Goal: Check status: Check status

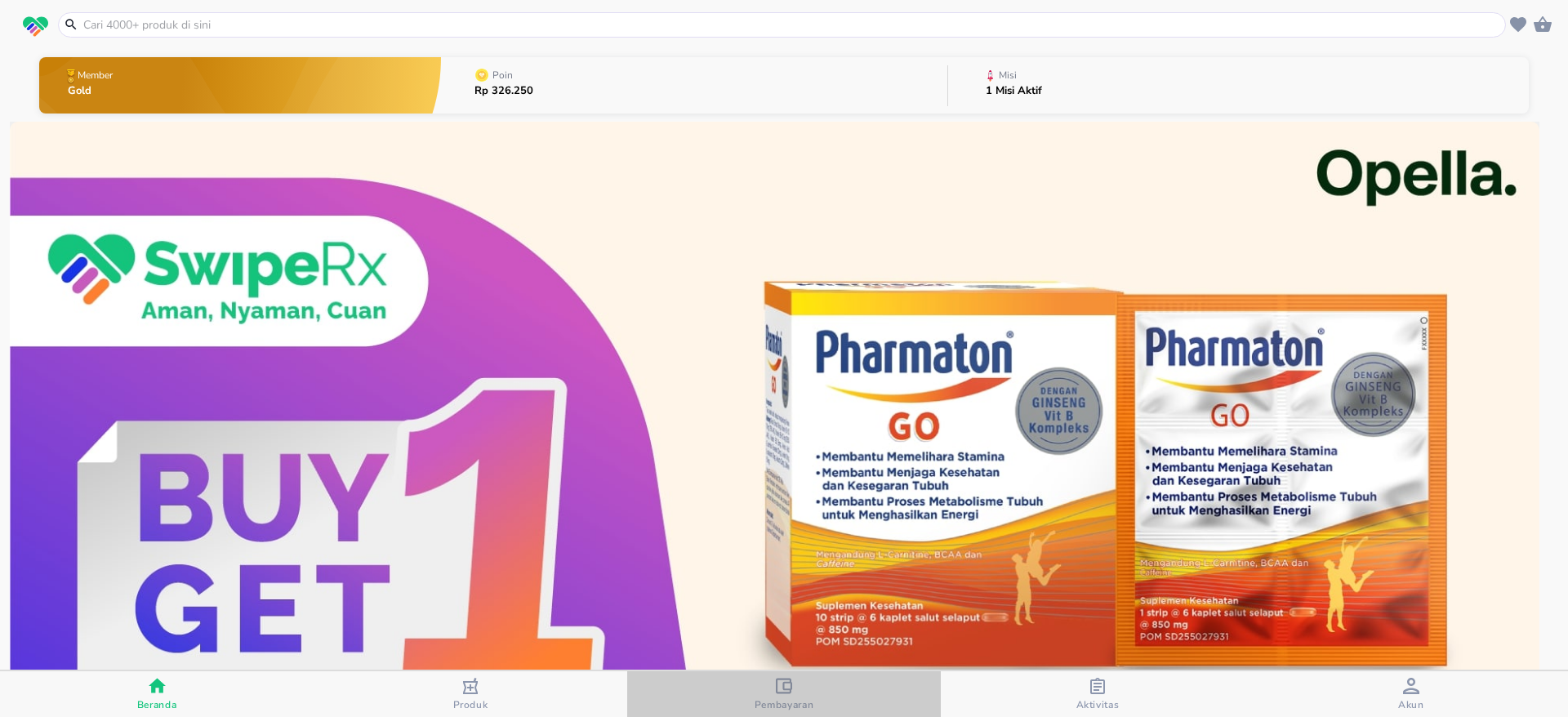
click at [769, 691] on div "Pembayaran" at bounding box center [785, 694] width 60 height 33
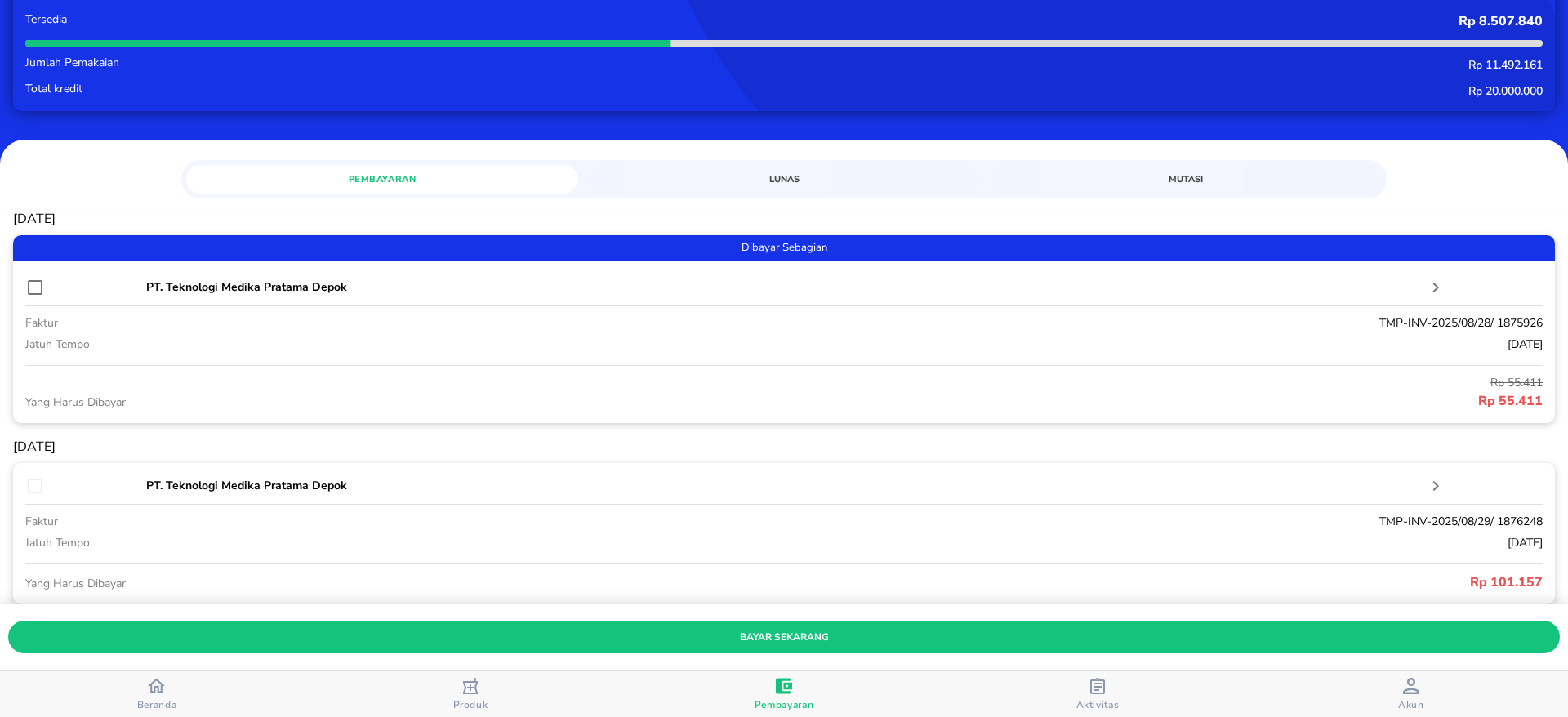
scroll to position [86, 0]
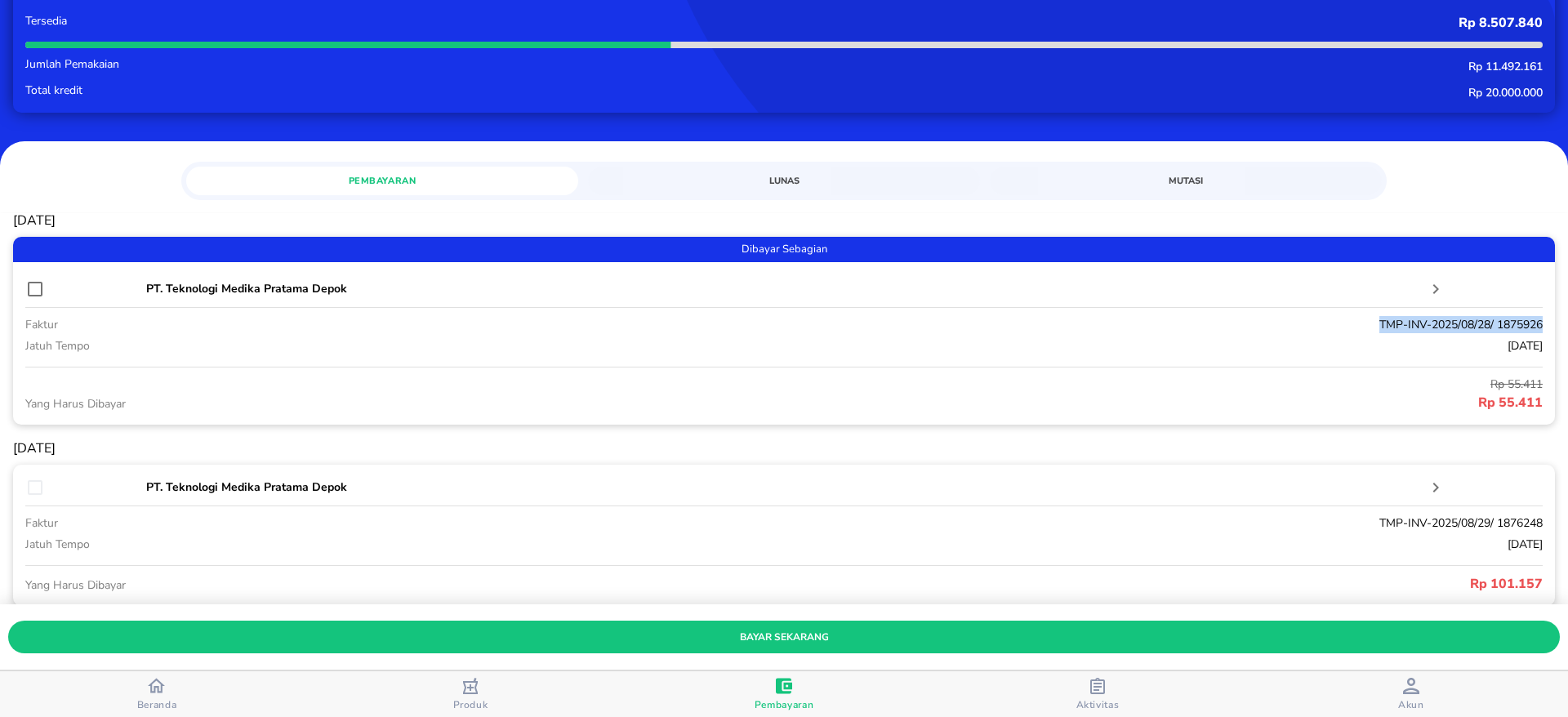
drag, startPoint x: 1352, startPoint y: 324, endPoint x: 1530, endPoint y: 310, distance: 178.5
click at [1530, 310] on div "Dibayar Sebagian PT. Teknologi Medika Pratama Depok faktur TMP-INV-2025/08/28/ …" at bounding box center [783, 331] width 1542 height 188
copy p "TMP-INV-2025/08/28/ 1875926"
drag, startPoint x: 1450, startPoint y: 397, endPoint x: 1528, endPoint y: 399, distance: 78.0
click at [1528, 399] on div "Dibayar Sebagian PT. Teknologi Medika Pratama Depok faktur TMP-INV-2025/08/28/ …" at bounding box center [783, 331] width 1542 height 188
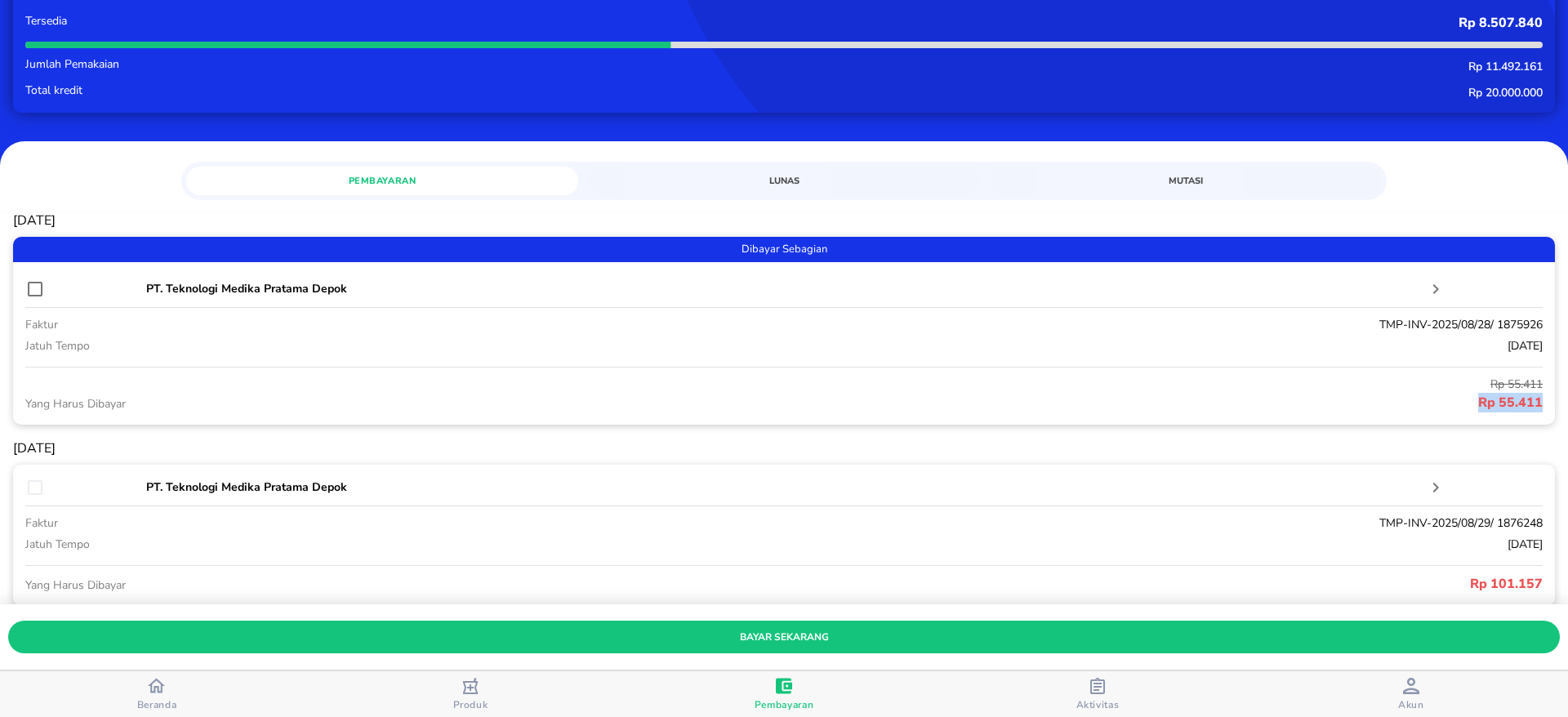
copy p "Rp 55.411"
click at [1363, 436] on div "[DATE] Dibayar Sebagian PT. Teknologi Medika Pratama Depok faktur TMP-INV-2025/…" at bounding box center [783, 657] width 1542 height 889
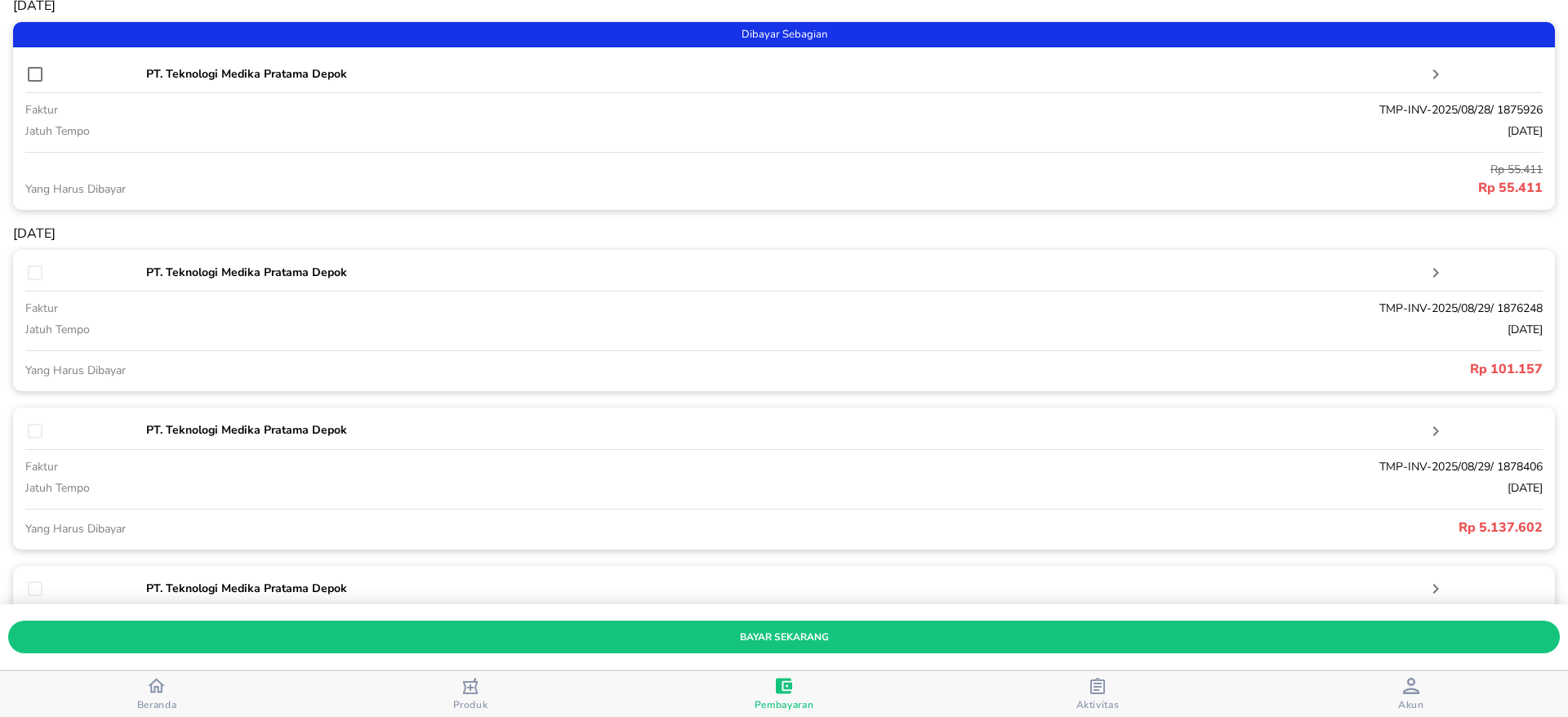
scroll to position [301, 0]
drag, startPoint x: 1348, startPoint y: 309, endPoint x: 1521, endPoint y: 308, distance: 173.0
click at [1521, 308] on p "TMP-INV-2025/08/29/ 1876248" at bounding box center [1101, 307] width 886 height 17
copy p "TMP-INV-2025/08/29/ 1876248"
drag, startPoint x: 1442, startPoint y: 371, endPoint x: 1524, endPoint y: 367, distance: 82.1
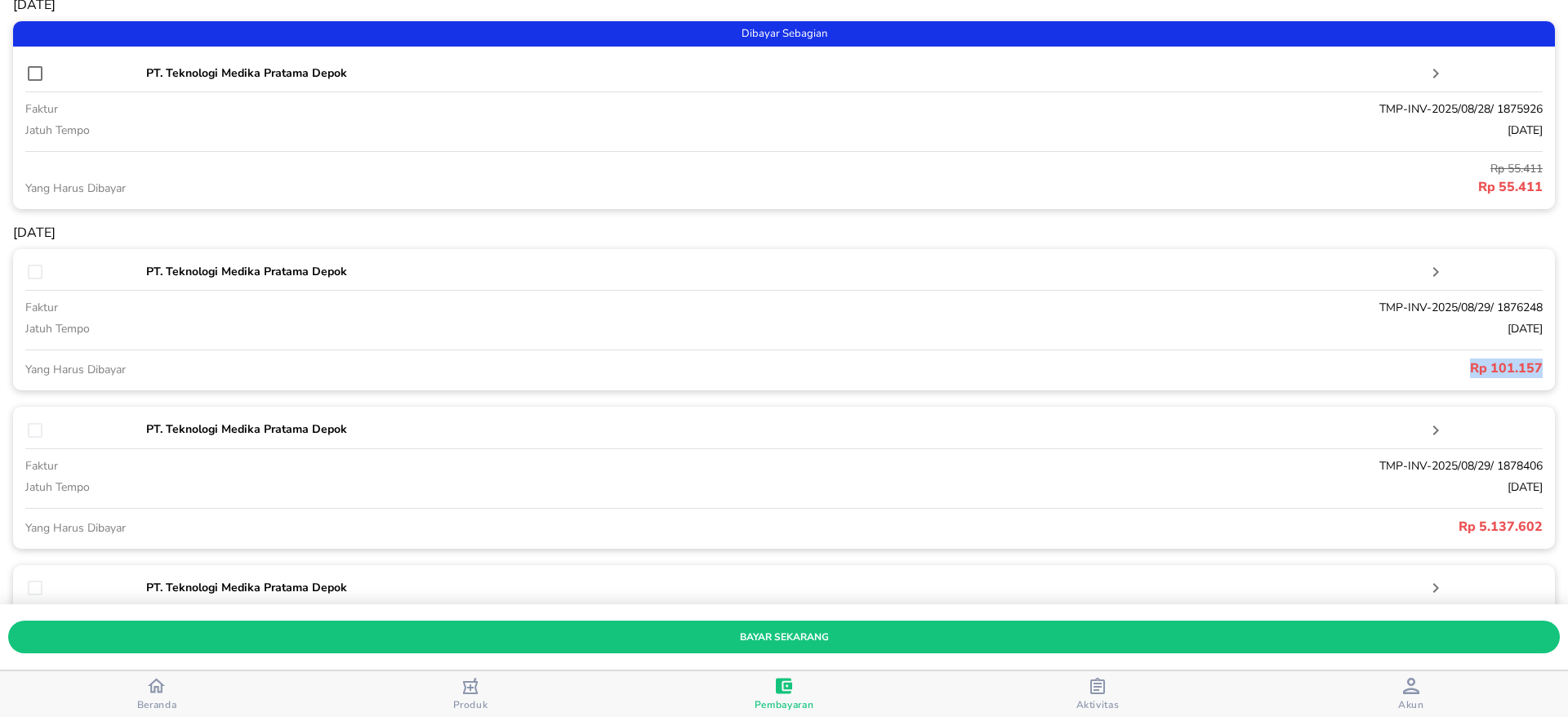
click at [1524, 367] on div "PT. Teknologi Medika Pratama Depok faktur TMP-INV-2025/08/29/ 1876248 jatuh tem…" at bounding box center [783, 320] width 1542 height 142
copy p "Rp 101.157"
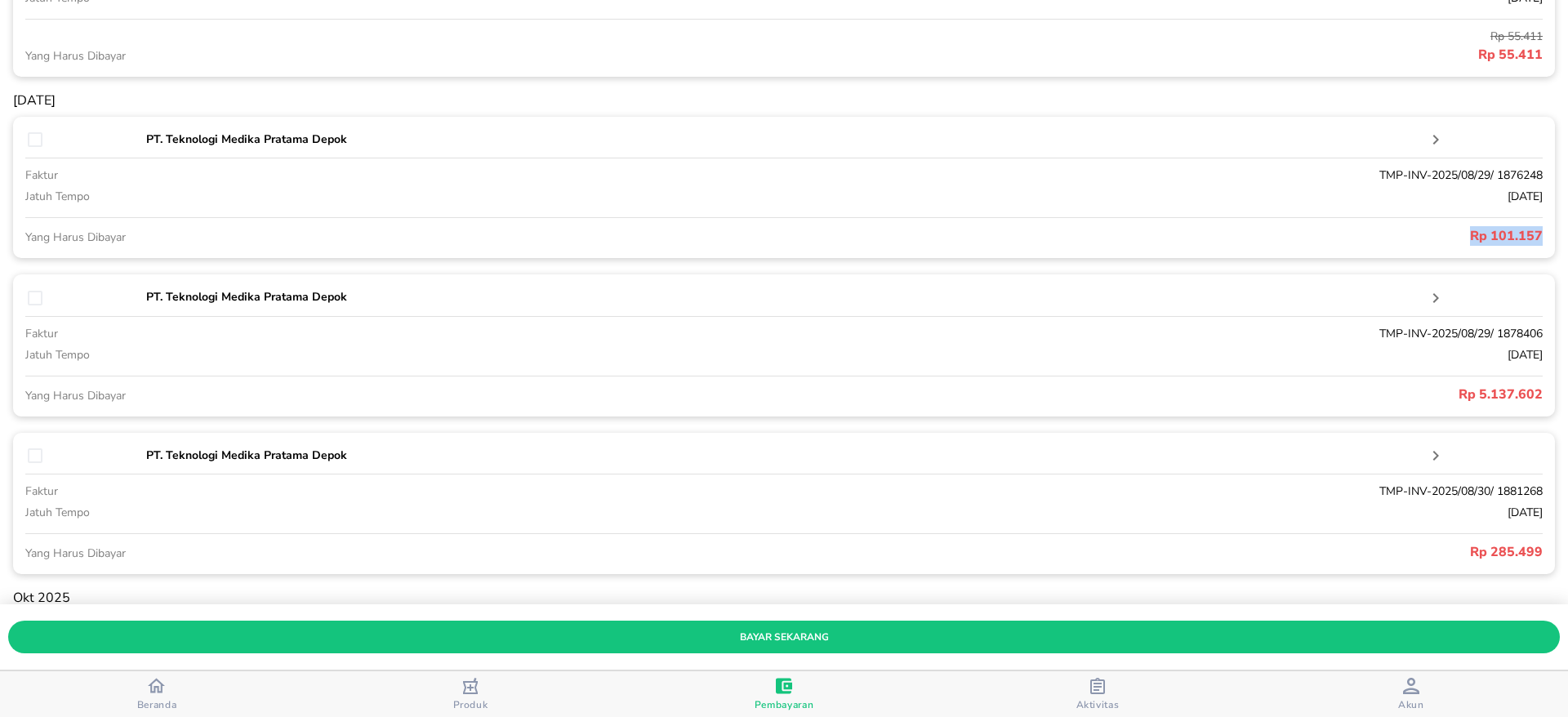
scroll to position [446, 0]
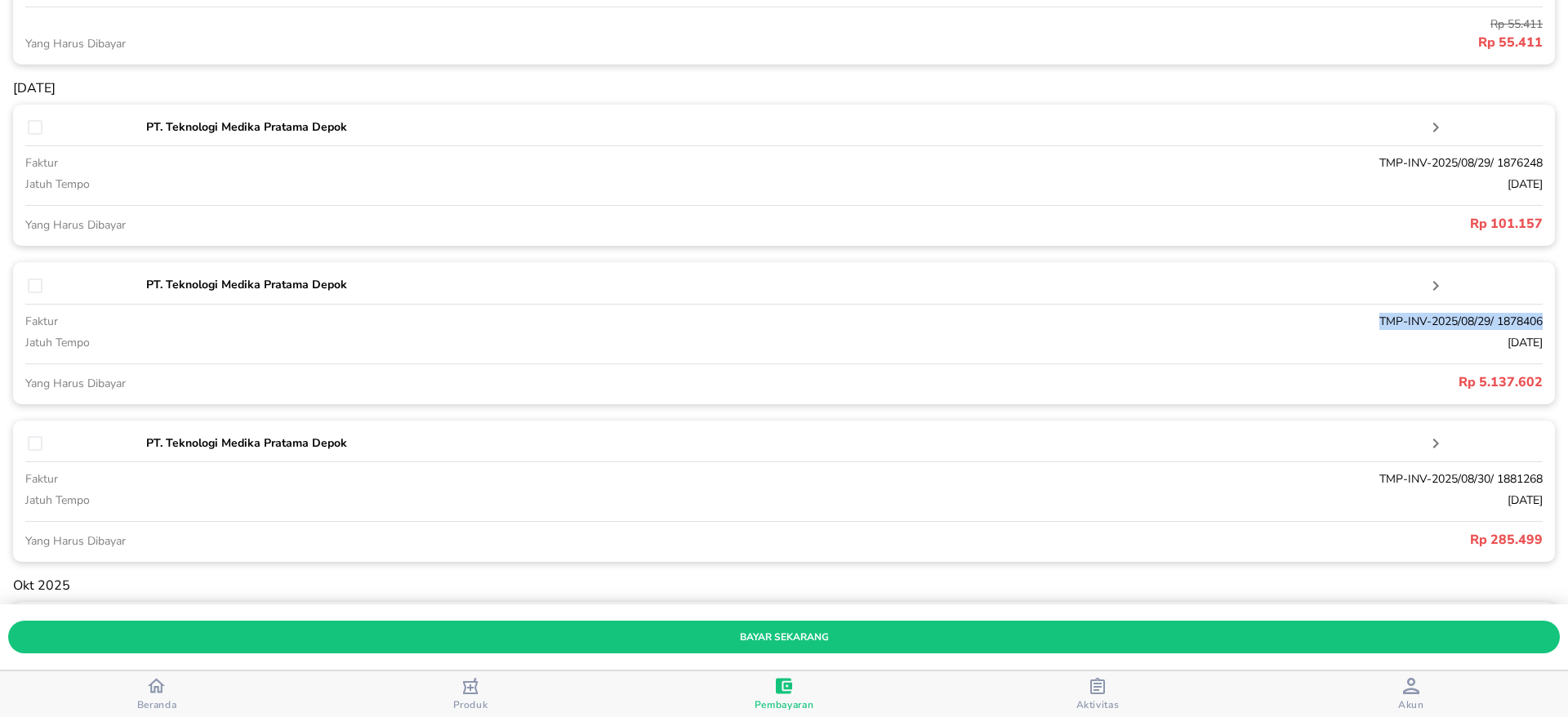
drag, startPoint x: 1353, startPoint y: 319, endPoint x: 1538, endPoint y: 323, distance: 185.0
click at [1538, 323] on div "[DATE] Dibayar Sebagian PT. Teknologi Medika Pratama Depok faktur TMP-INV-2025/…" at bounding box center [784, 417] width 1568 height 1127
copy p "TMP-INV-2025/08/29/ 1878406"
drag, startPoint x: 1431, startPoint y: 383, endPoint x: 1529, endPoint y: 381, distance: 98.0
click at [1529, 381] on div "PT. Teknologi Medika Pratama Depok faktur TMP-INV-2025/08/29/ 1878406 jatuh tem…" at bounding box center [783, 332] width 1542 height 142
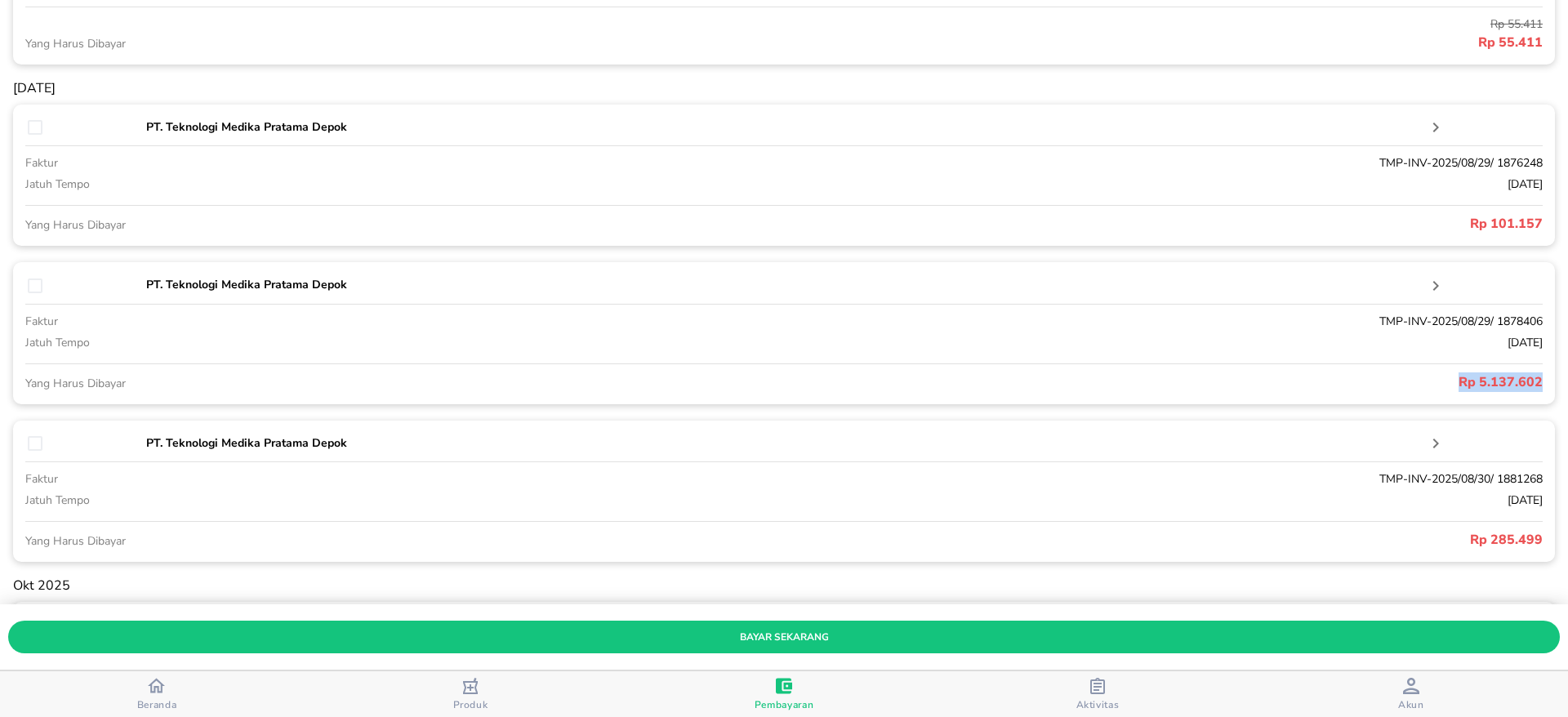
copy p "Rp 5.137.602"
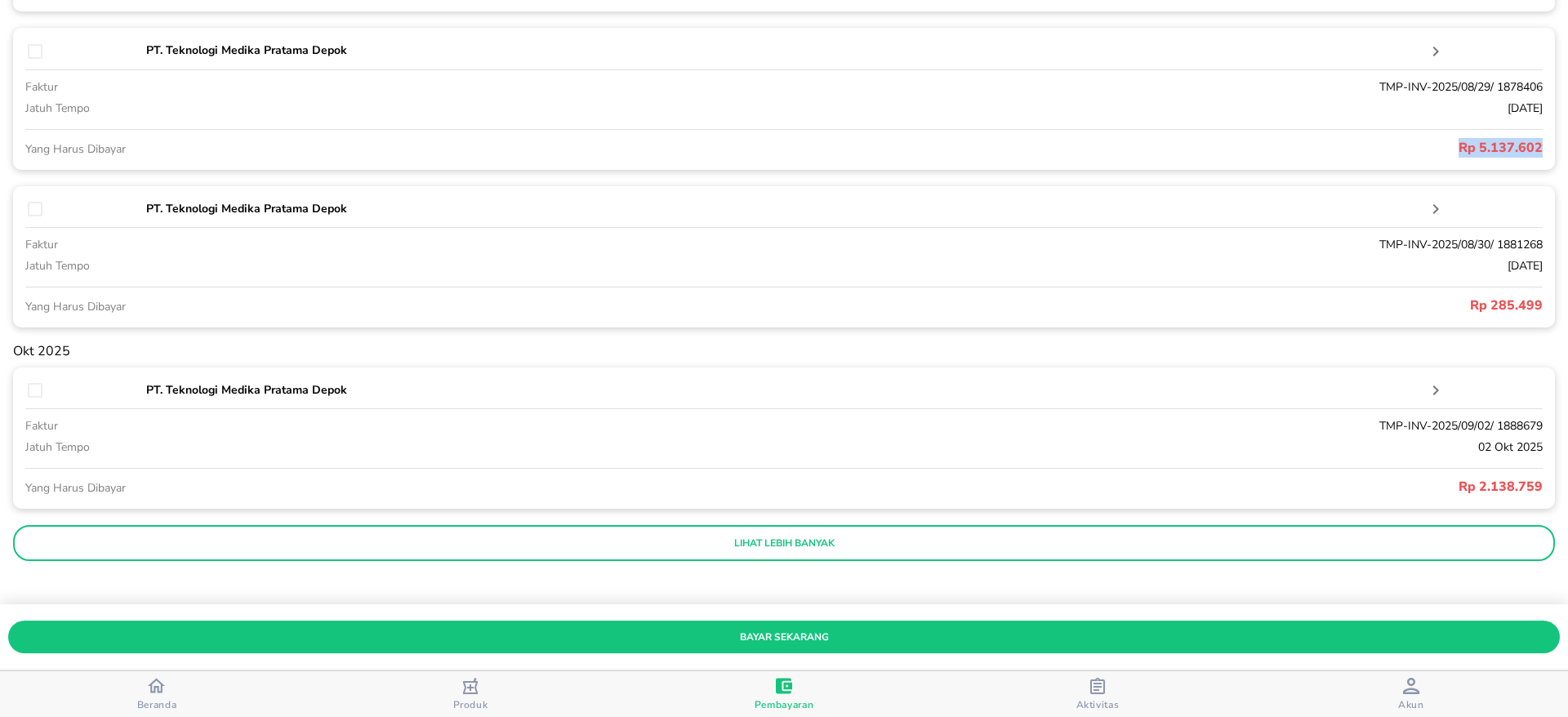
scroll to position [685, 0]
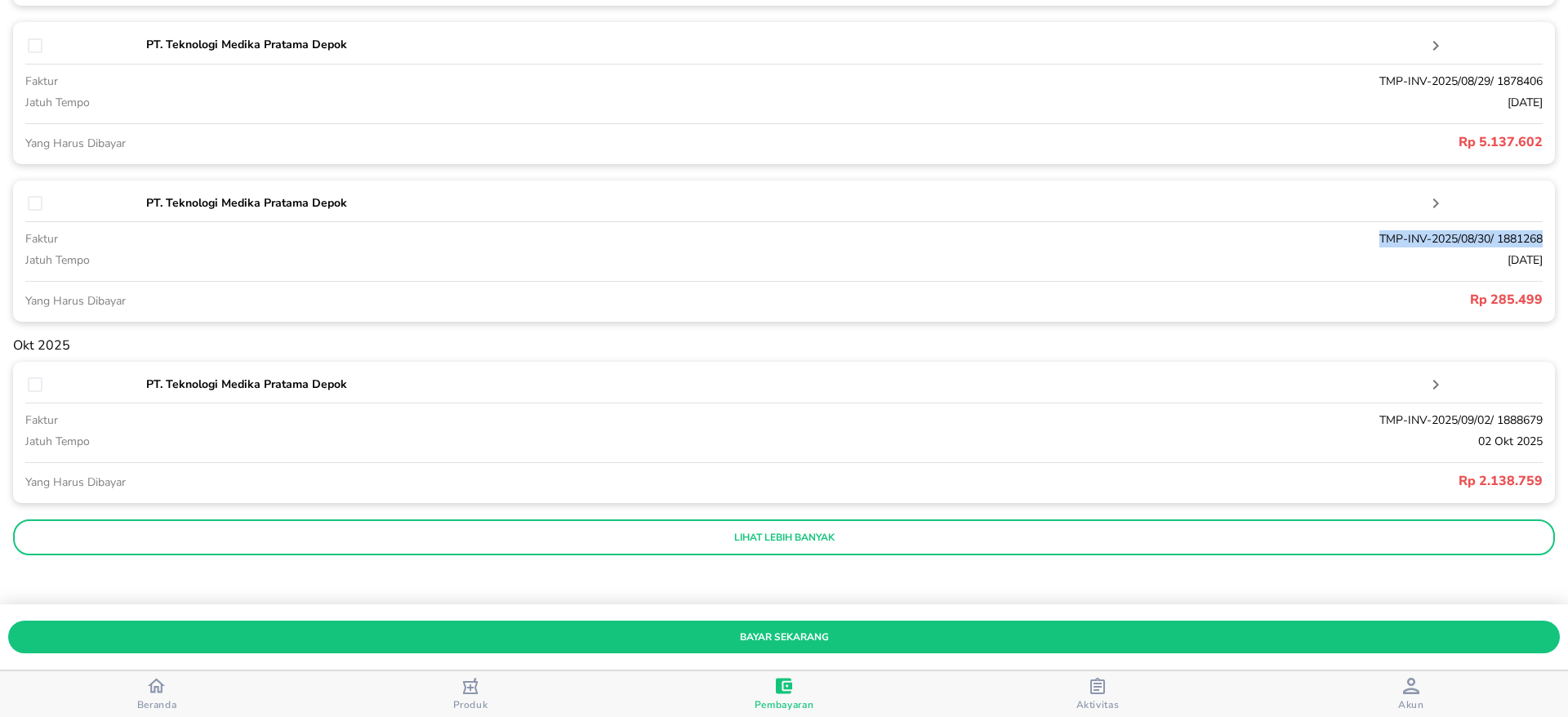
drag, startPoint x: 1344, startPoint y: 241, endPoint x: 1523, endPoint y: 229, distance: 179.4
click at [1523, 230] on p "TMP-INV-2025/08/30/ 1881268" at bounding box center [1101, 239] width 886 height 17
copy p "TMP-INV-2025/08/30/ 1881268"
drag, startPoint x: 1444, startPoint y: 299, endPoint x: 1522, endPoint y: 293, distance: 78.2
click at [1522, 293] on p "Rp 285.499" at bounding box center [1163, 299] width 758 height 20
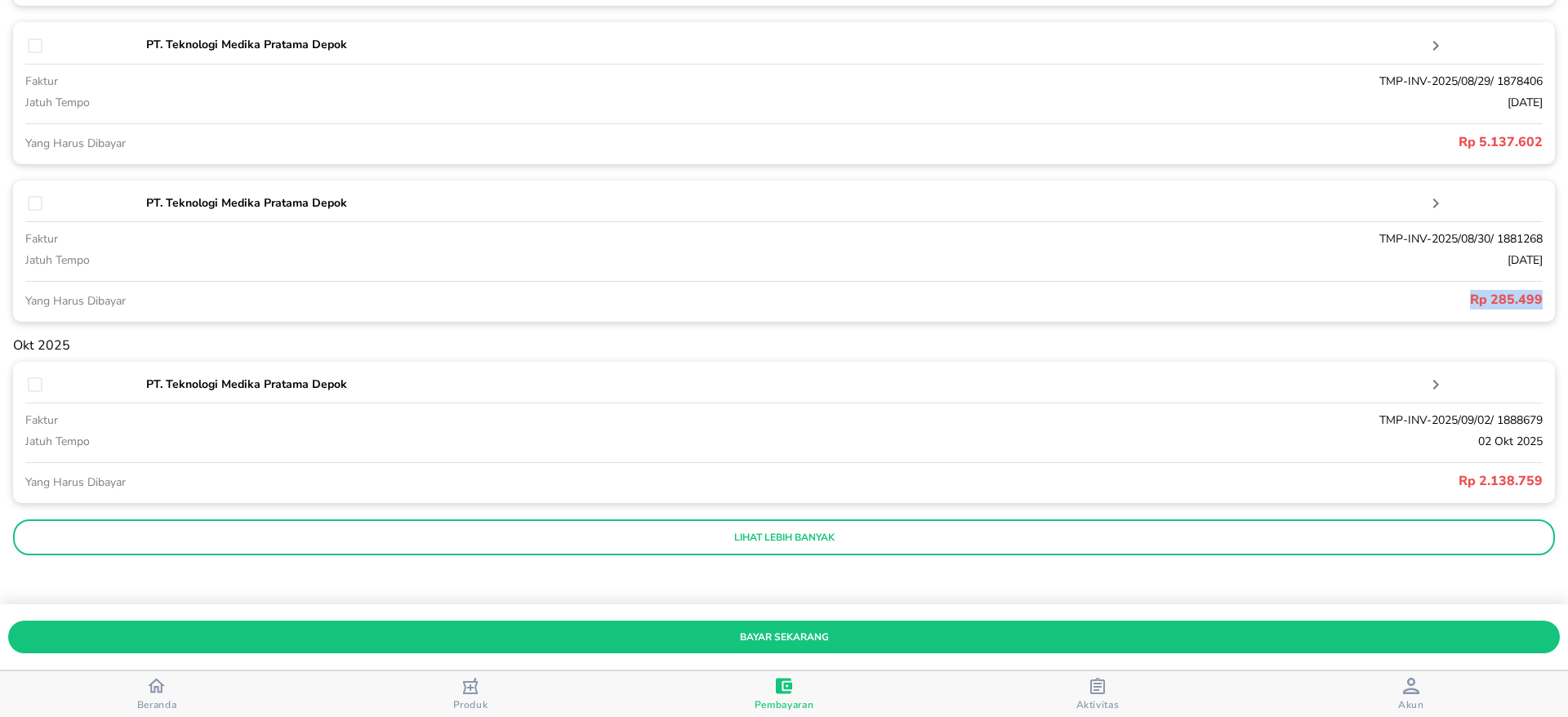
copy p "Rp 285.499"
